Goal: Information Seeking & Learning: Learn about a topic

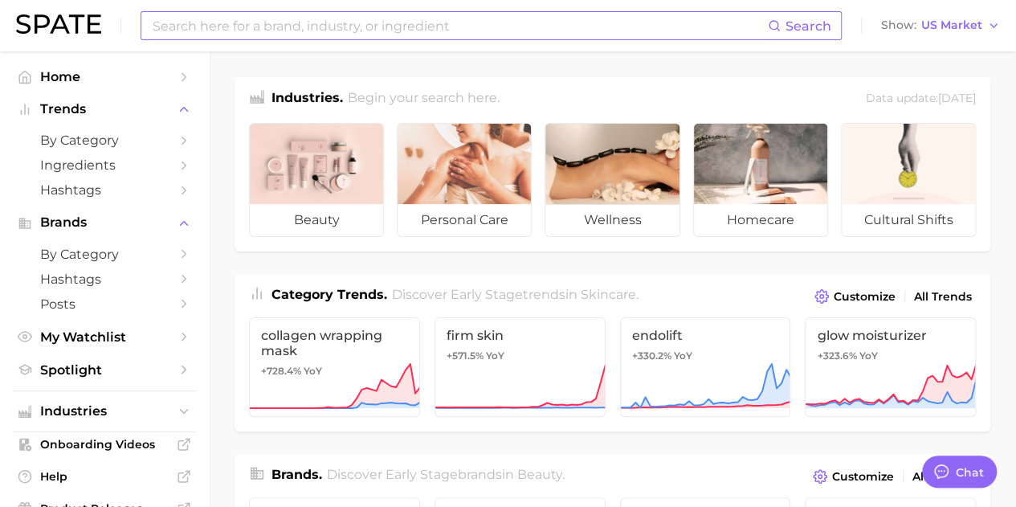
click at [381, 28] on input at bounding box center [459, 25] width 617 height 27
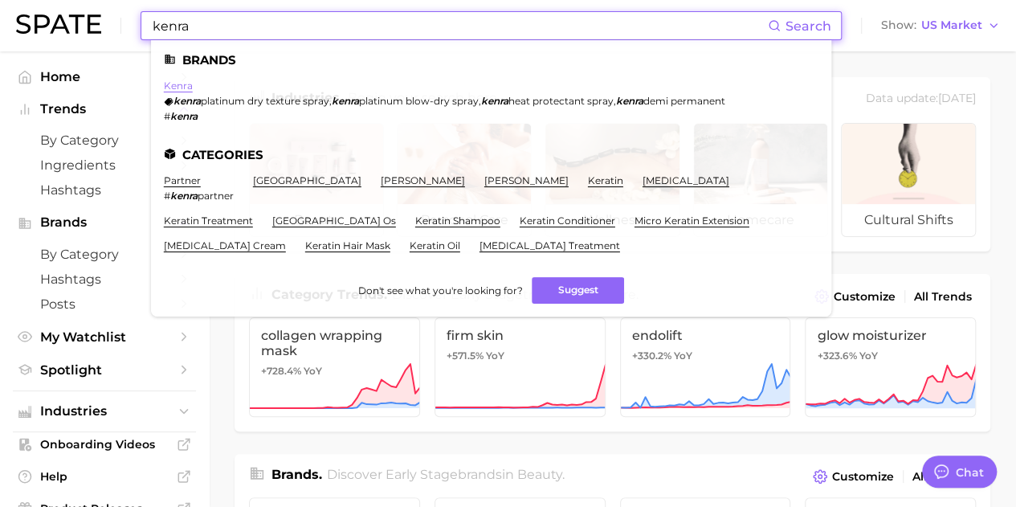
type input "kenra"
click at [180, 91] on link "kenra" at bounding box center [178, 85] width 29 height 12
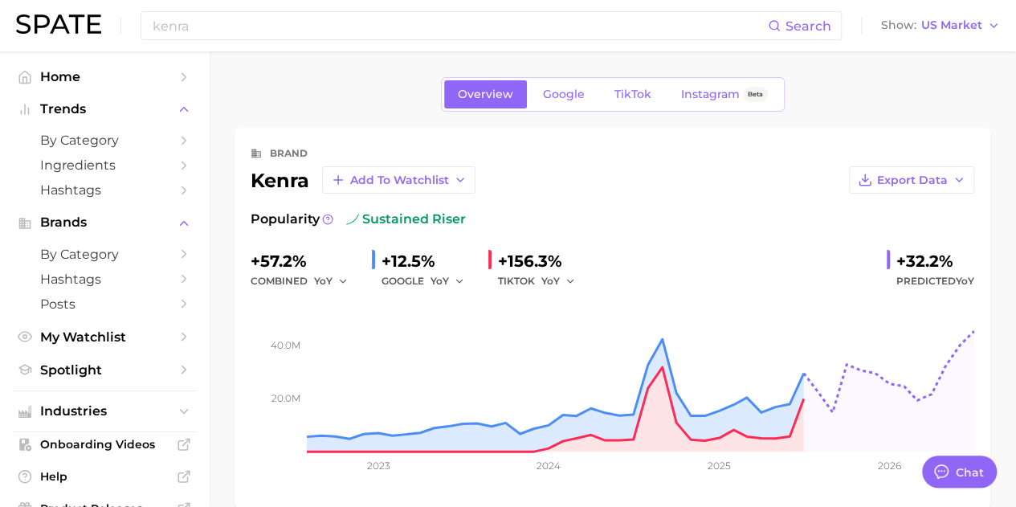
type textarea "x"
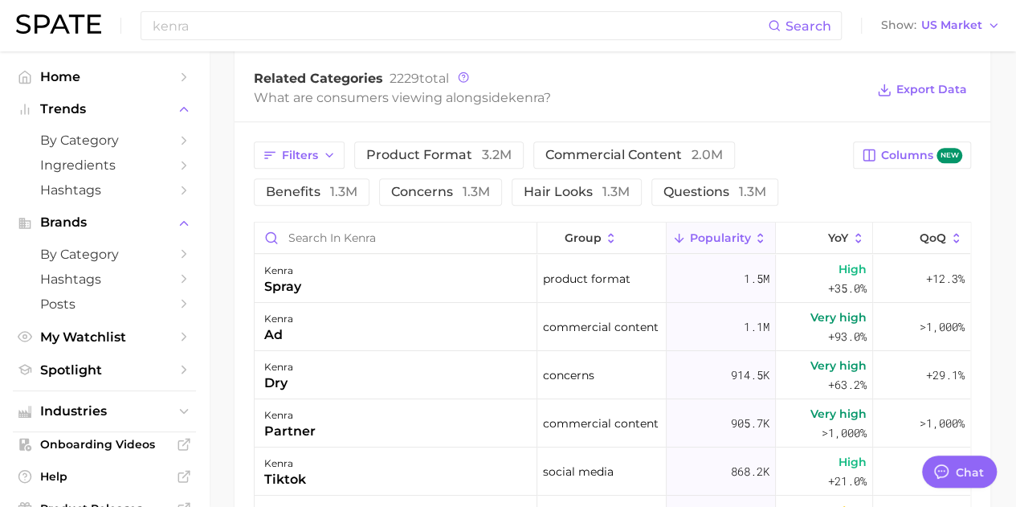
scroll to position [697, 0]
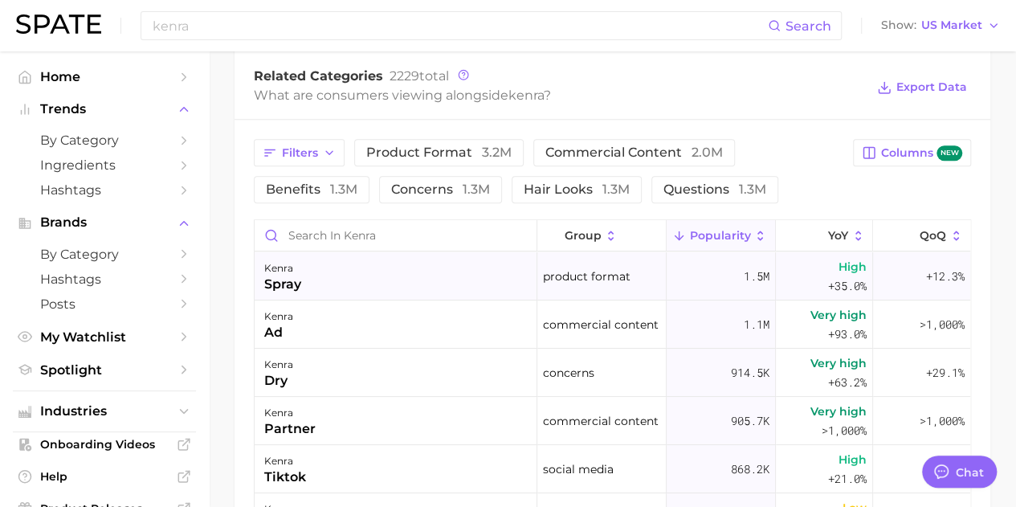
click at [498, 280] on div "[PERSON_NAME]" at bounding box center [396, 276] width 283 height 48
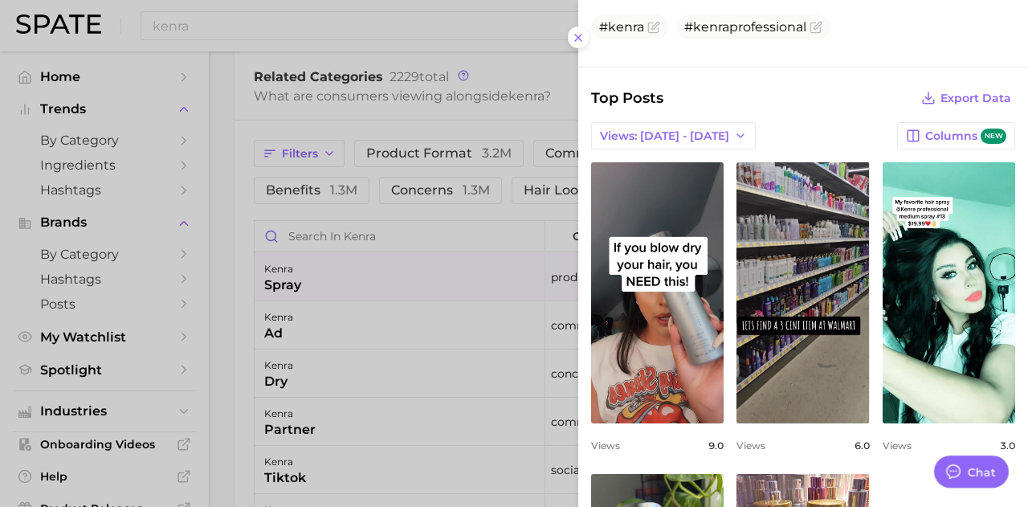
scroll to position [505, 0]
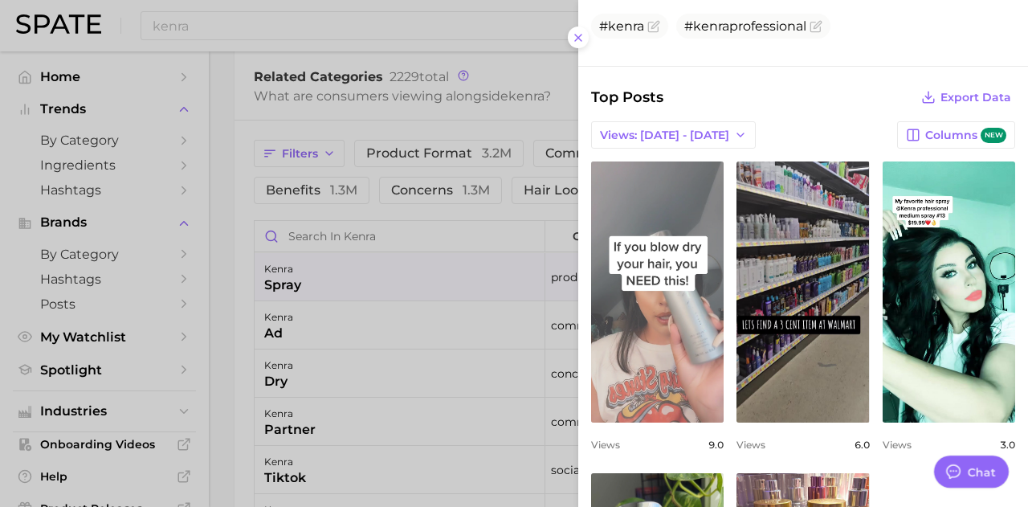
click at [673, 343] on link "view post on TikTok" at bounding box center [657, 291] width 132 height 261
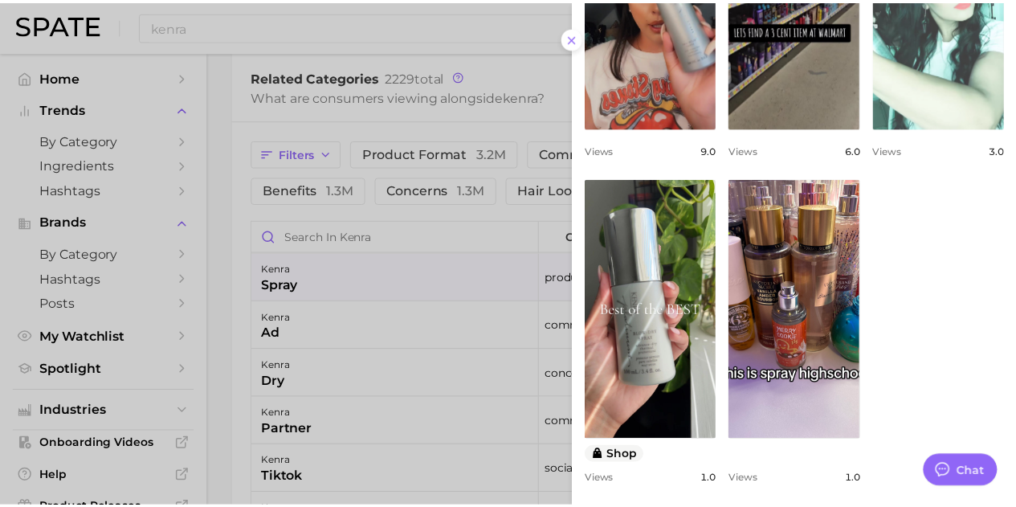
scroll to position [804, 0]
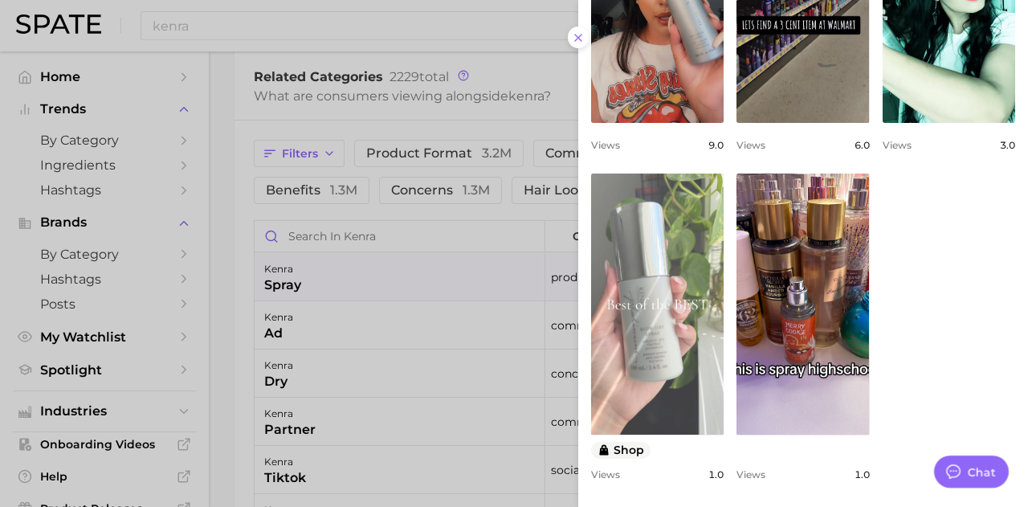
click at [640, 359] on link "view post on TikTok" at bounding box center [657, 303] width 132 height 261
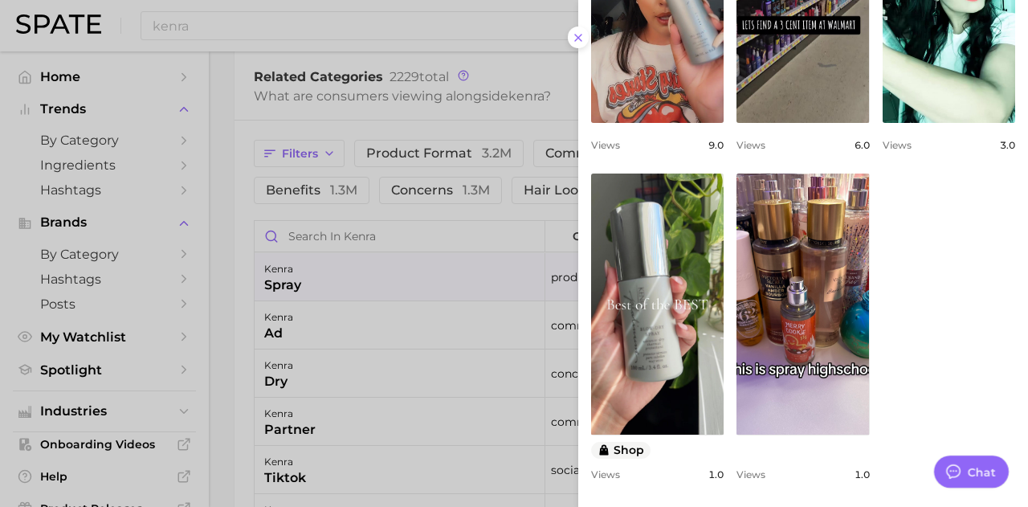
click at [228, 259] on div at bounding box center [514, 253] width 1028 height 507
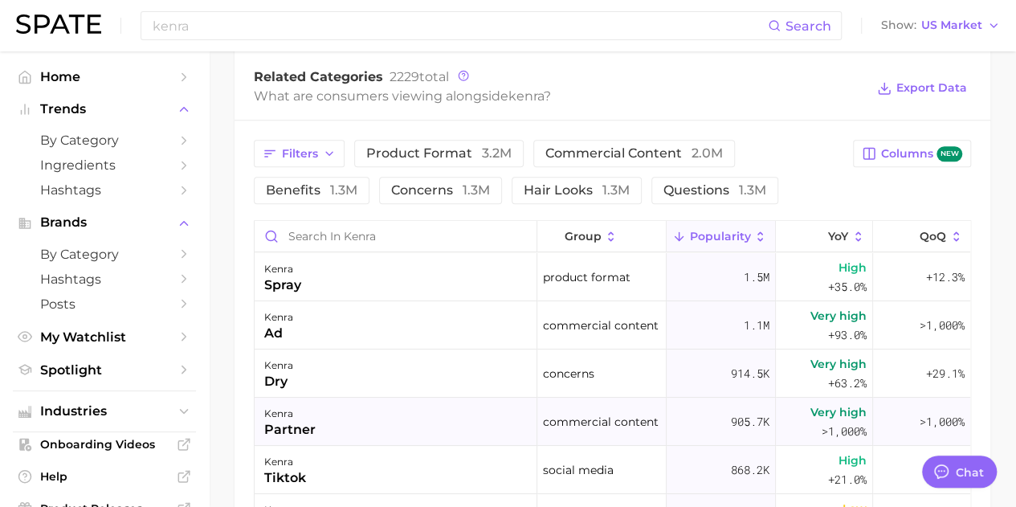
click at [358, 426] on div "kenra partner" at bounding box center [396, 421] width 283 height 48
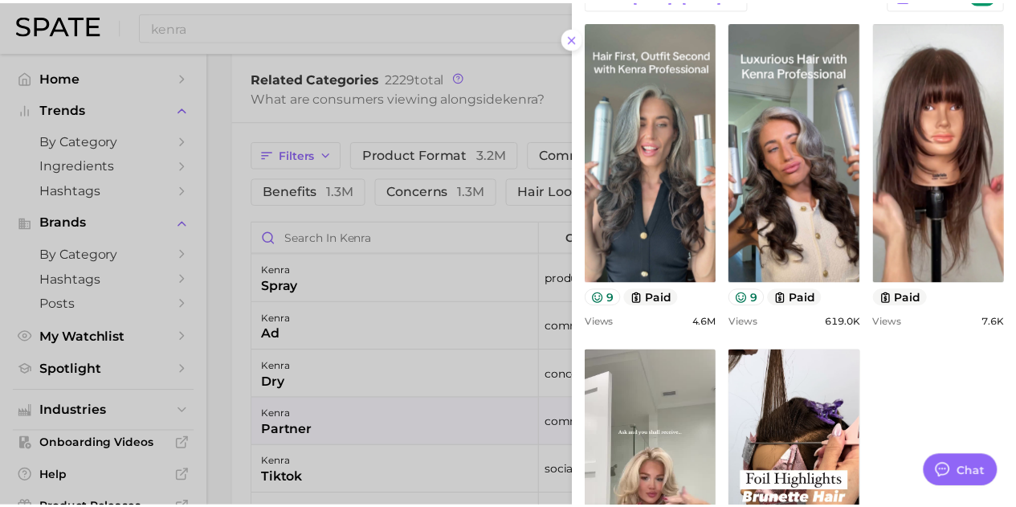
scroll to position [578, 0]
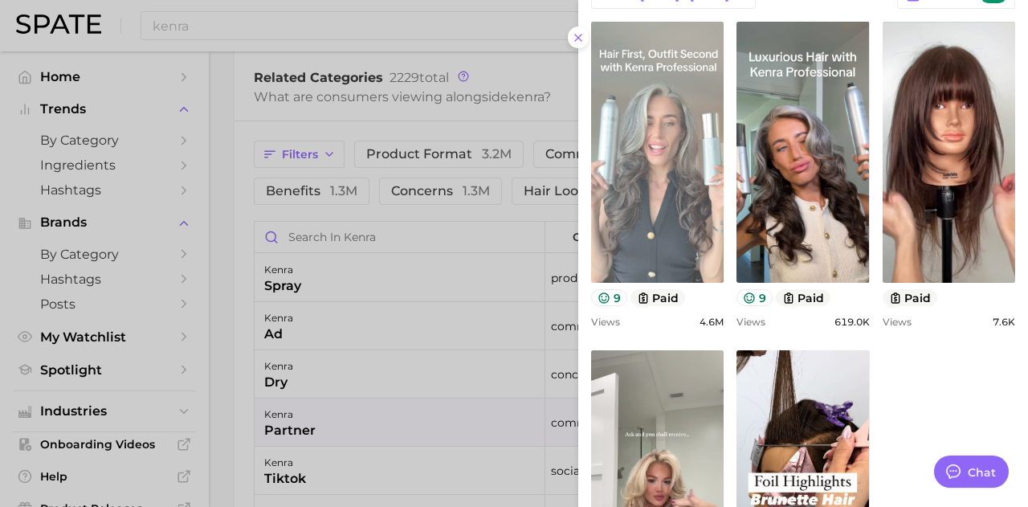
click at [684, 220] on link "view post on TikTok" at bounding box center [657, 152] width 132 height 261
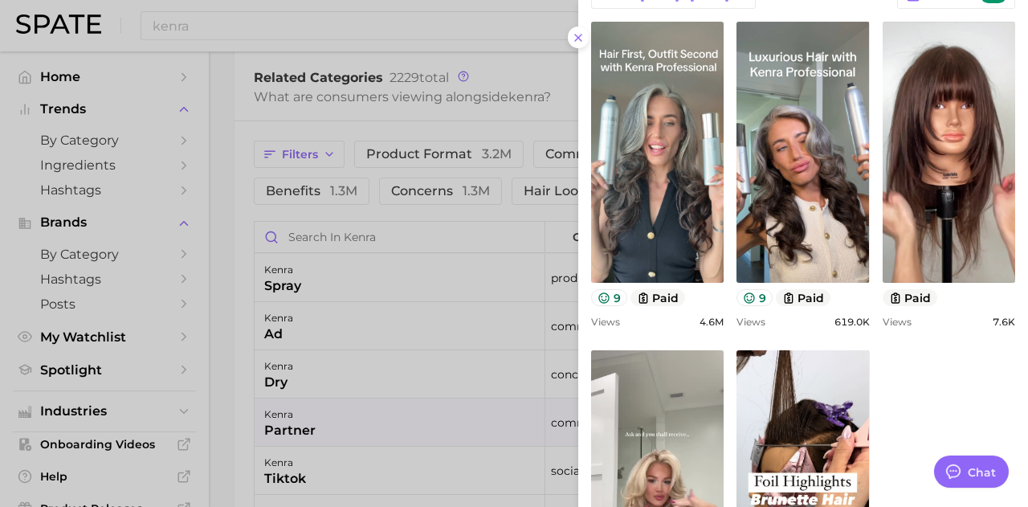
click at [296, 365] on div at bounding box center [514, 253] width 1028 height 507
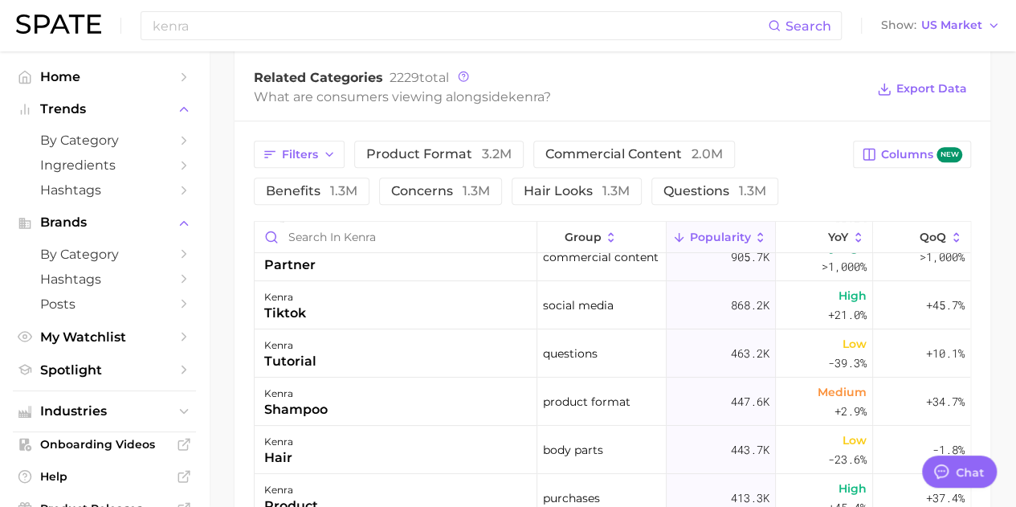
scroll to position [181, 0]
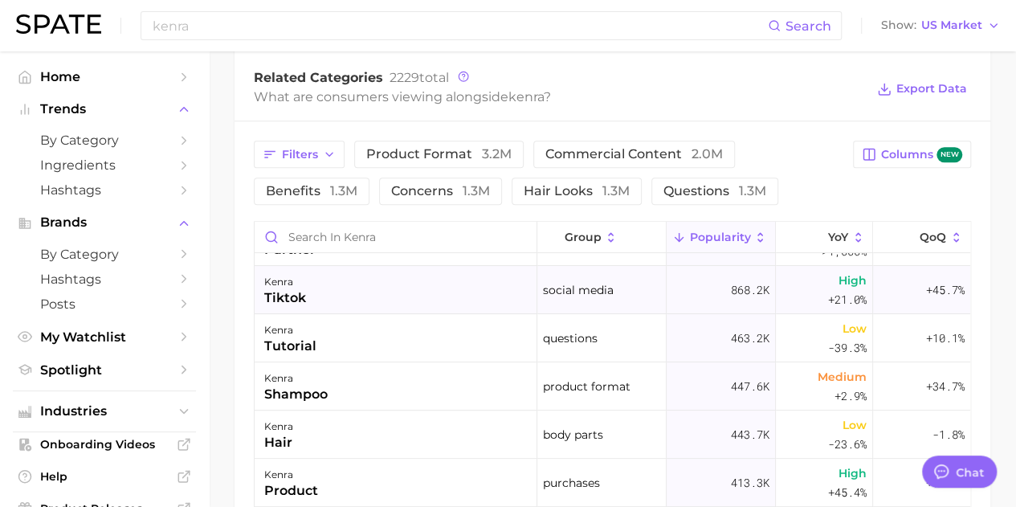
click at [300, 284] on div "kenra" at bounding box center [285, 281] width 42 height 19
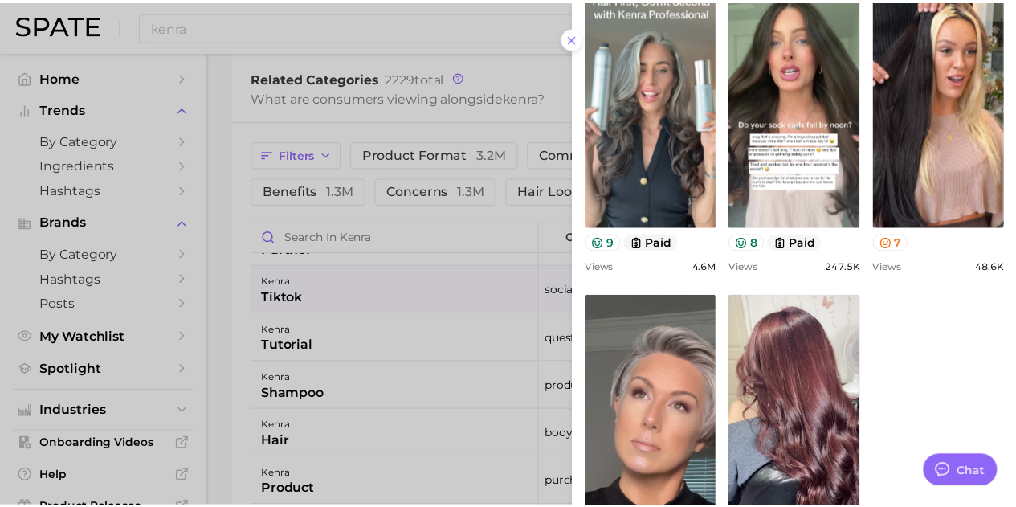
scroll to position [618, 0]
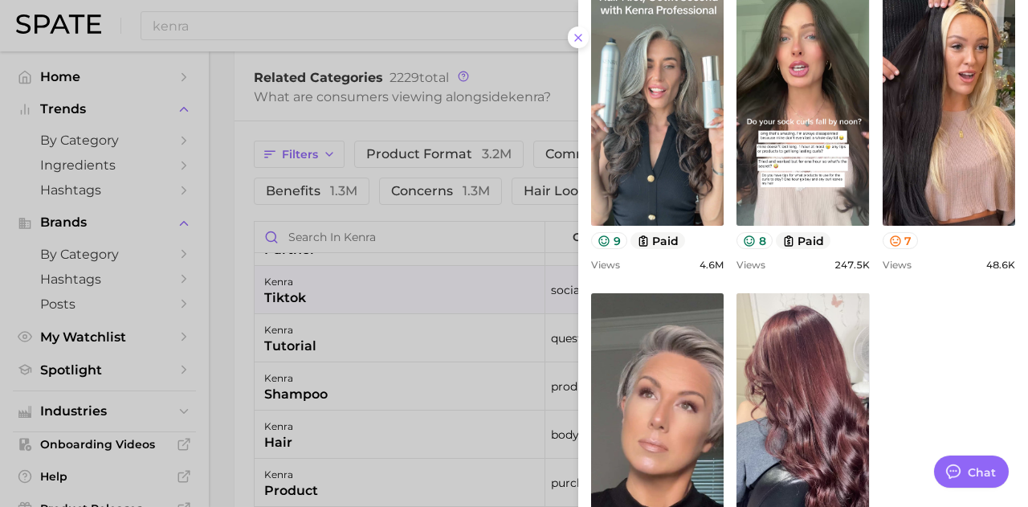
click at [232, 460] on div at bounding box center [514, 253] width 1028 height 507
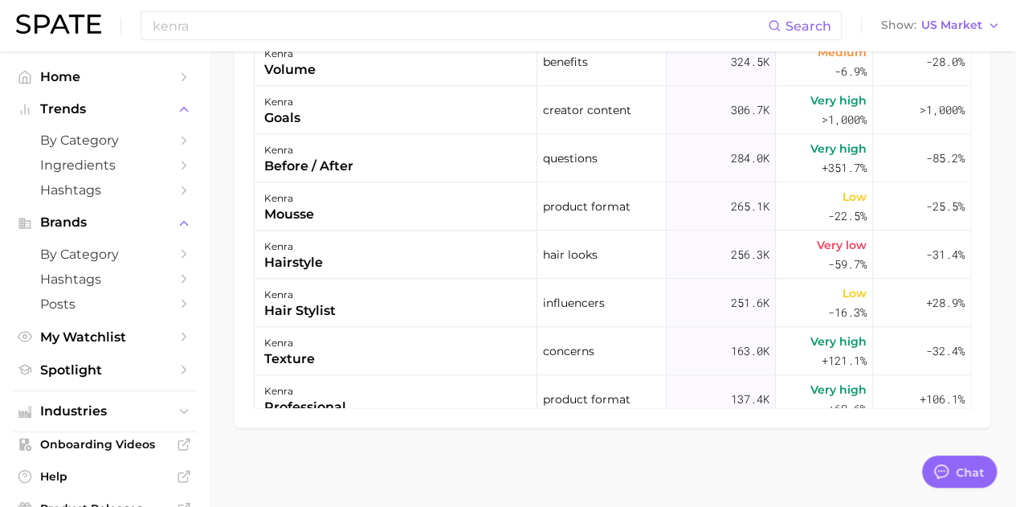
scroll to position [576, 0]
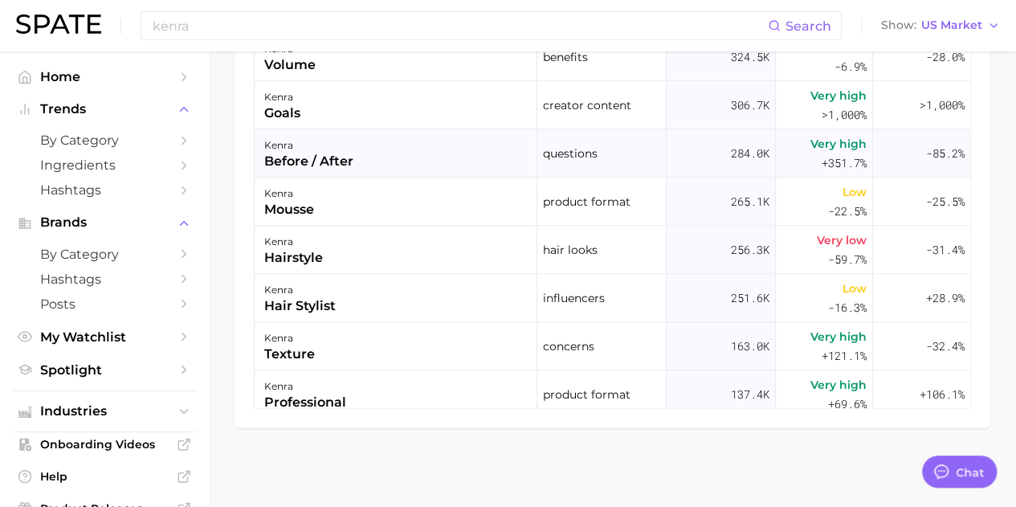
click at [385, 147] on div "kenra before / after" at bounding box center [396, 153] width 283 height 48
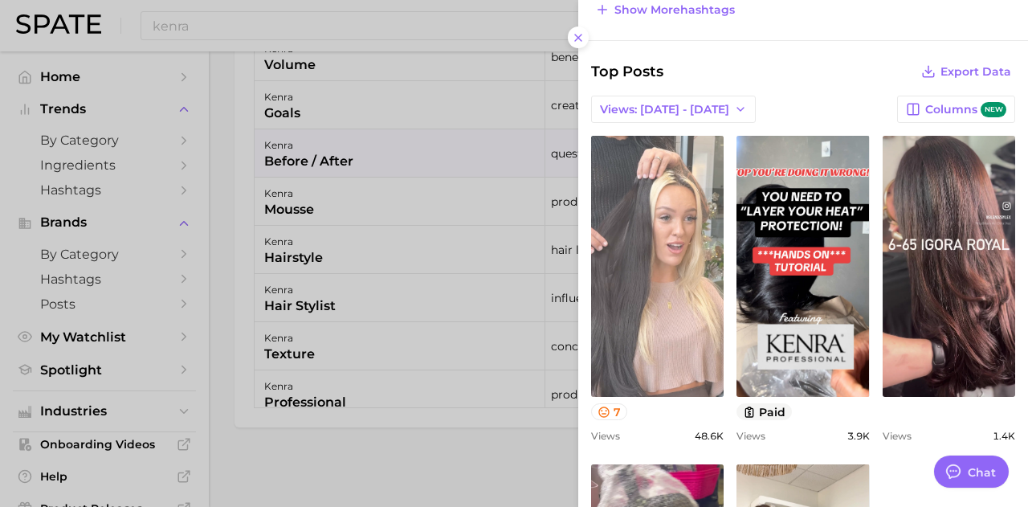
scroll to position [461, 0]
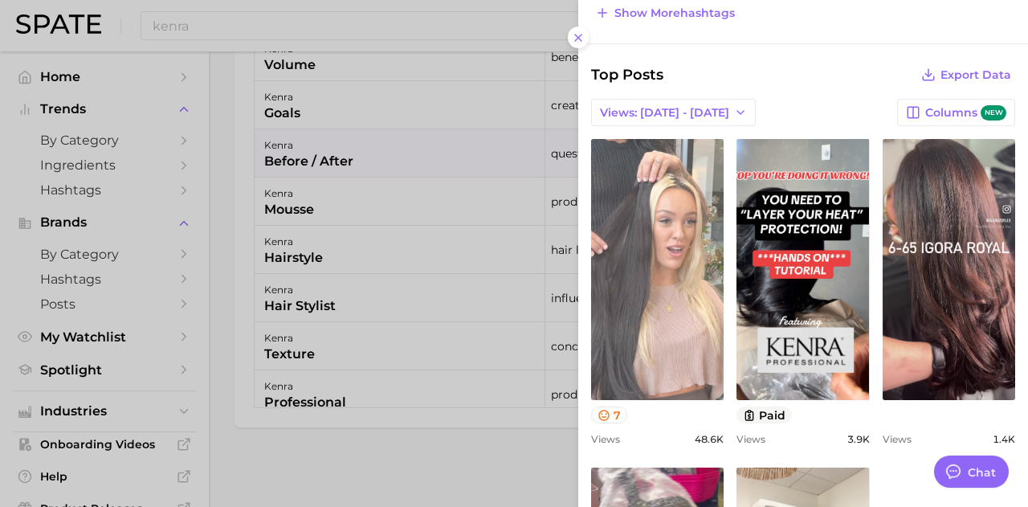
click at [671, 319] on link "view post on TikTok" at bounding box center [657, 269] width 132 height 261
